Goal: Task Accomplishment & Management: Use online tool/utility

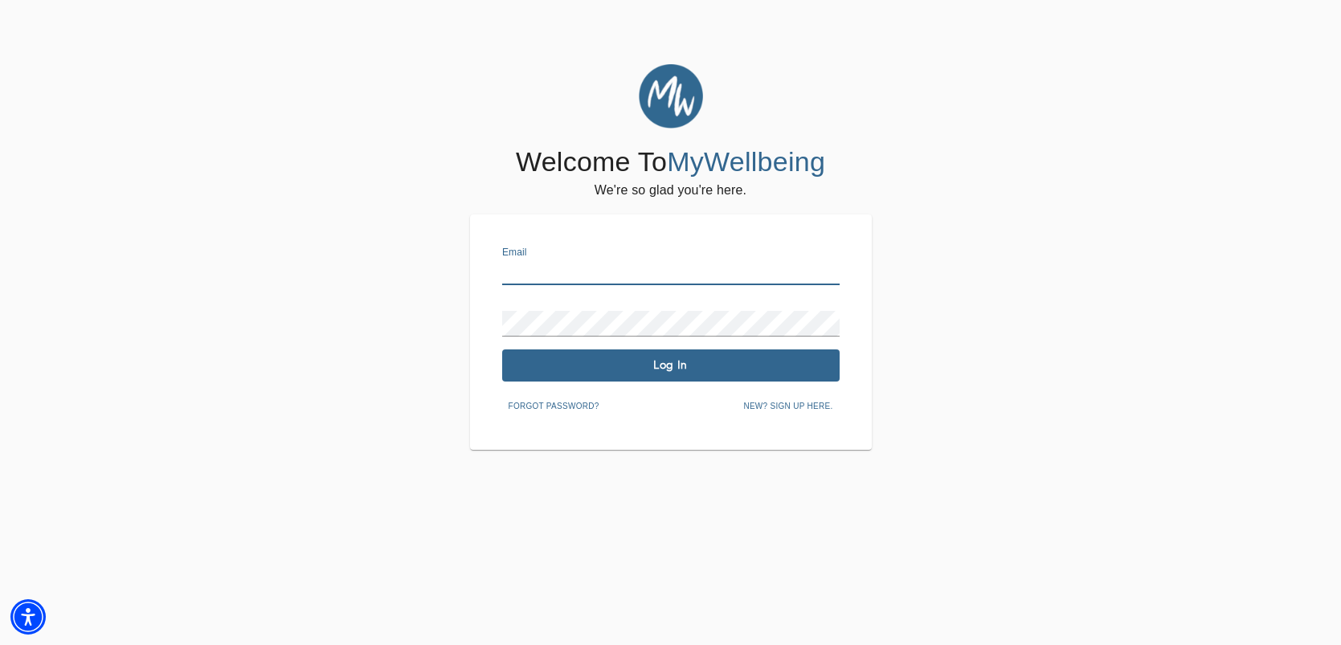
click at [556, 263] on input "text" at bounding box center [671, 273] width 338 height 26
type input "[EMAIL_ADDRESS][DOMAIN_NAME]"
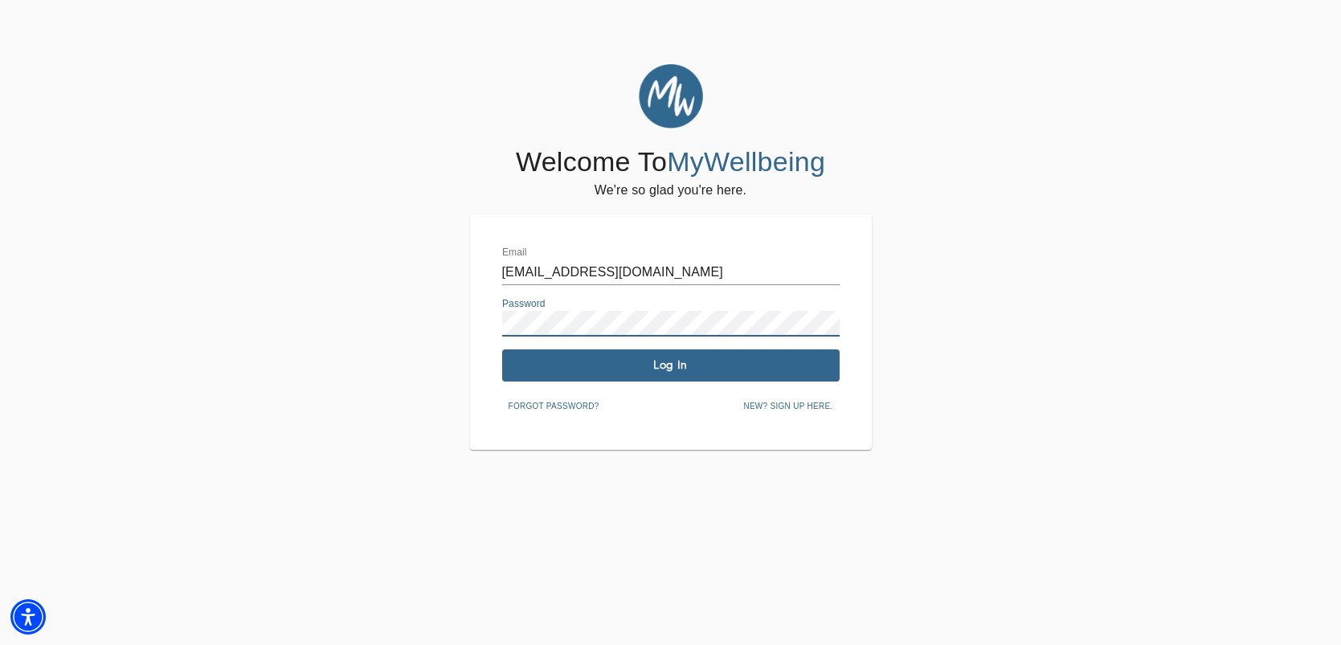
click at [655, 369] on span "Log In" at bounding box center [671, 365] width 325 height 15
click at [587, 252] on div "Email" at bounding box center [671, 266] width 338 height 39
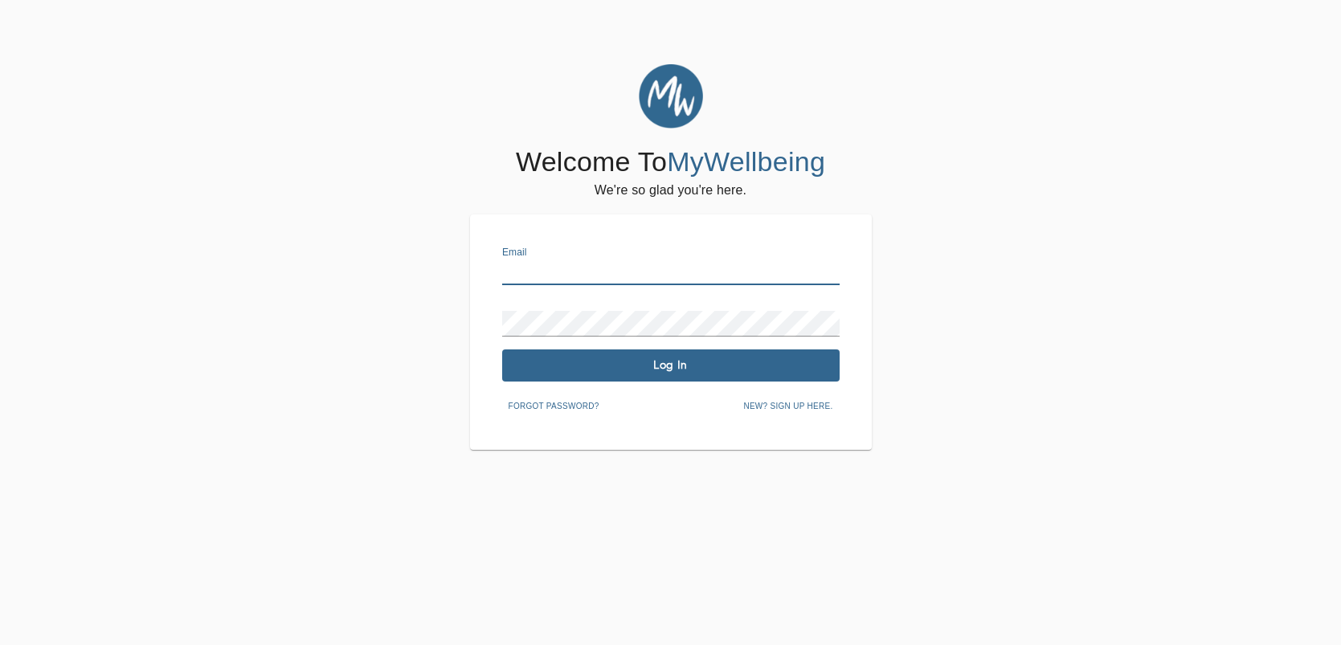
click at [581, 268] on input "text" at bounding box center [671, 273] width 338 height 26
type input "[EMAIL_ADDRESS][DOMAIN_NAME]"
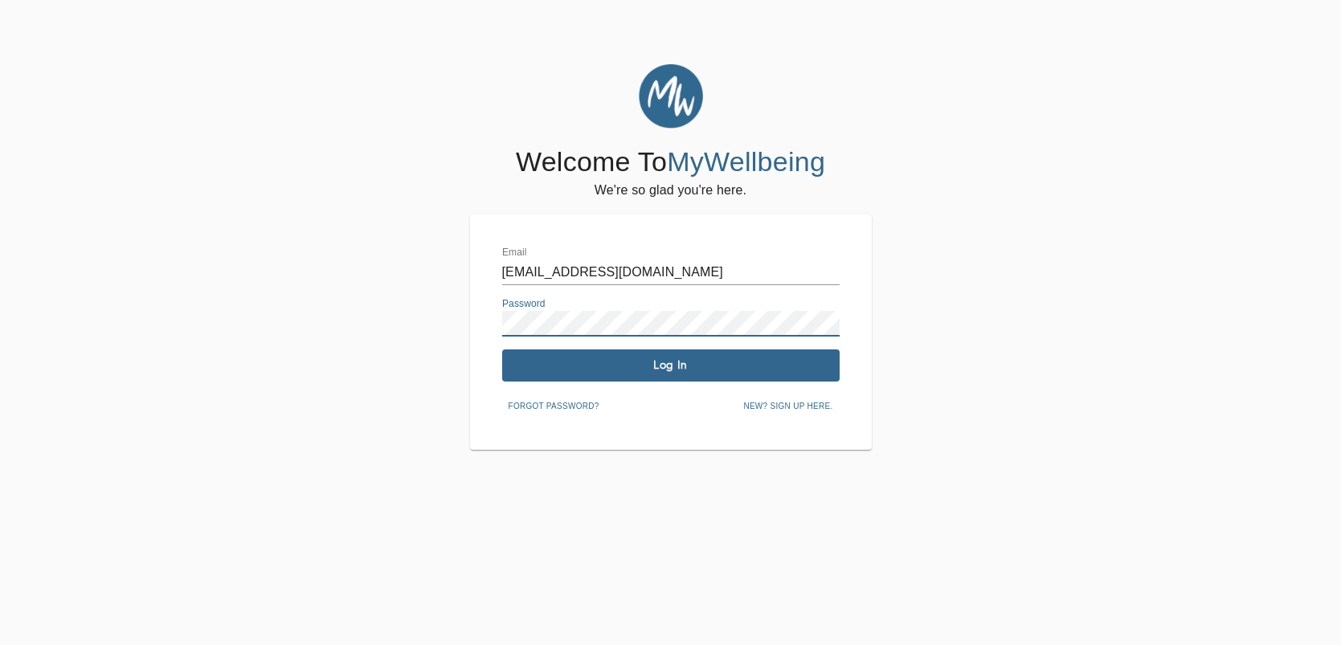
click at [668, 374] on button "Log In" at bounding box center [671, 366] width 338 height 32
